Goal: Task Accomplishment & Management: Use online tool/utility

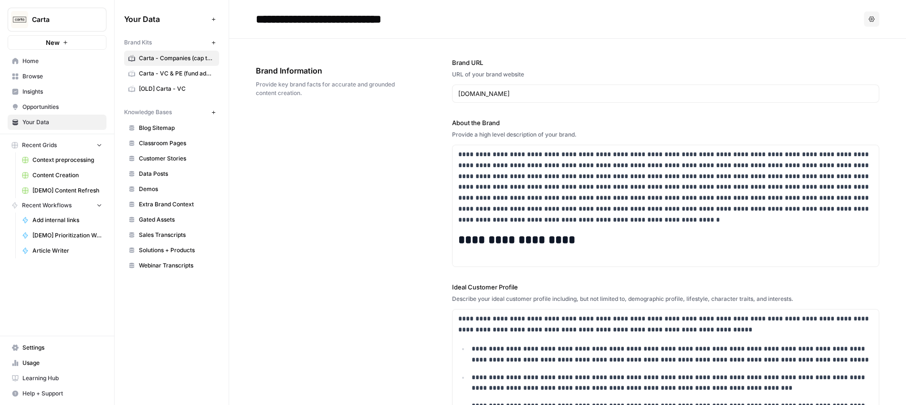
scroll to position [610, 0]
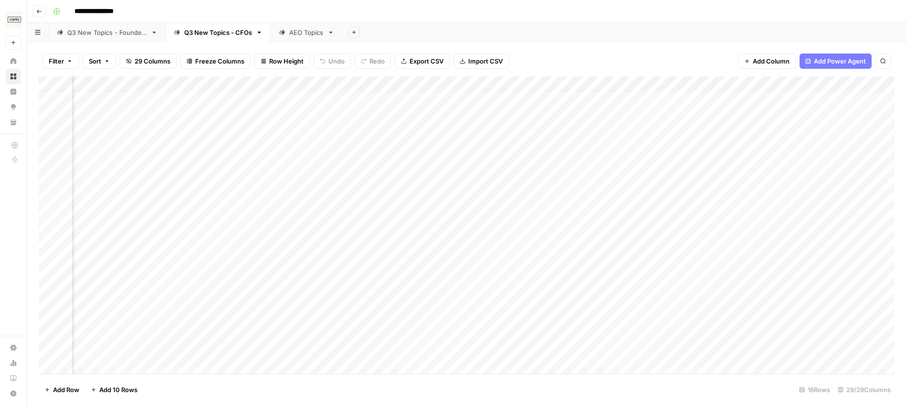
scroll to position [0, 289]
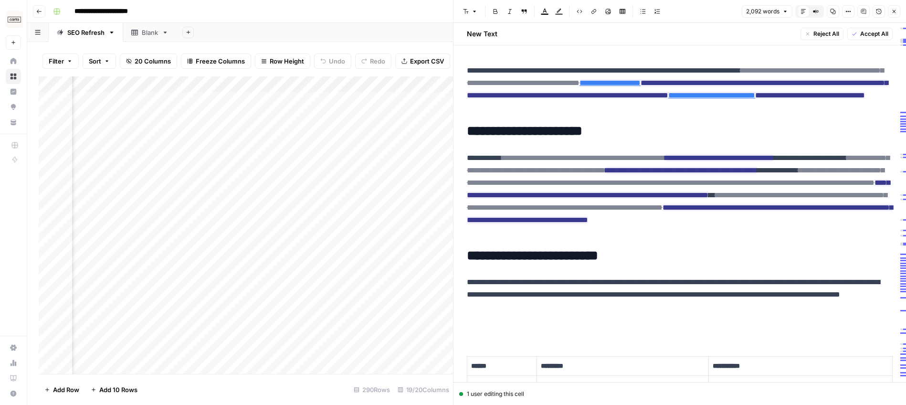
scroll to position [727, 0]
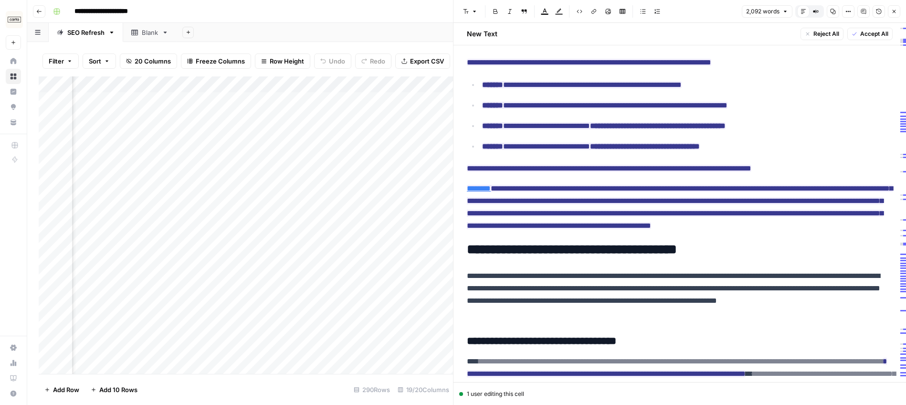
click at [893, 8] on button "Close" at bounding box center [894, 11] width 12 height 12
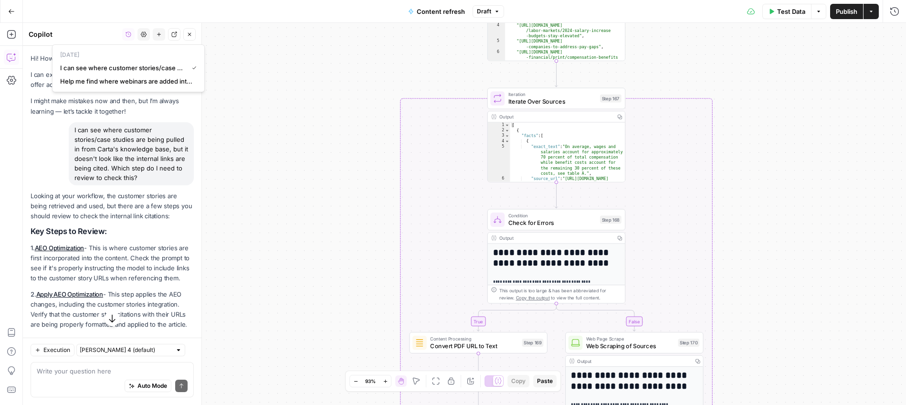
scroll to position [590, 0]
